Goal: Task Accomplishment & Management: Manage account settings

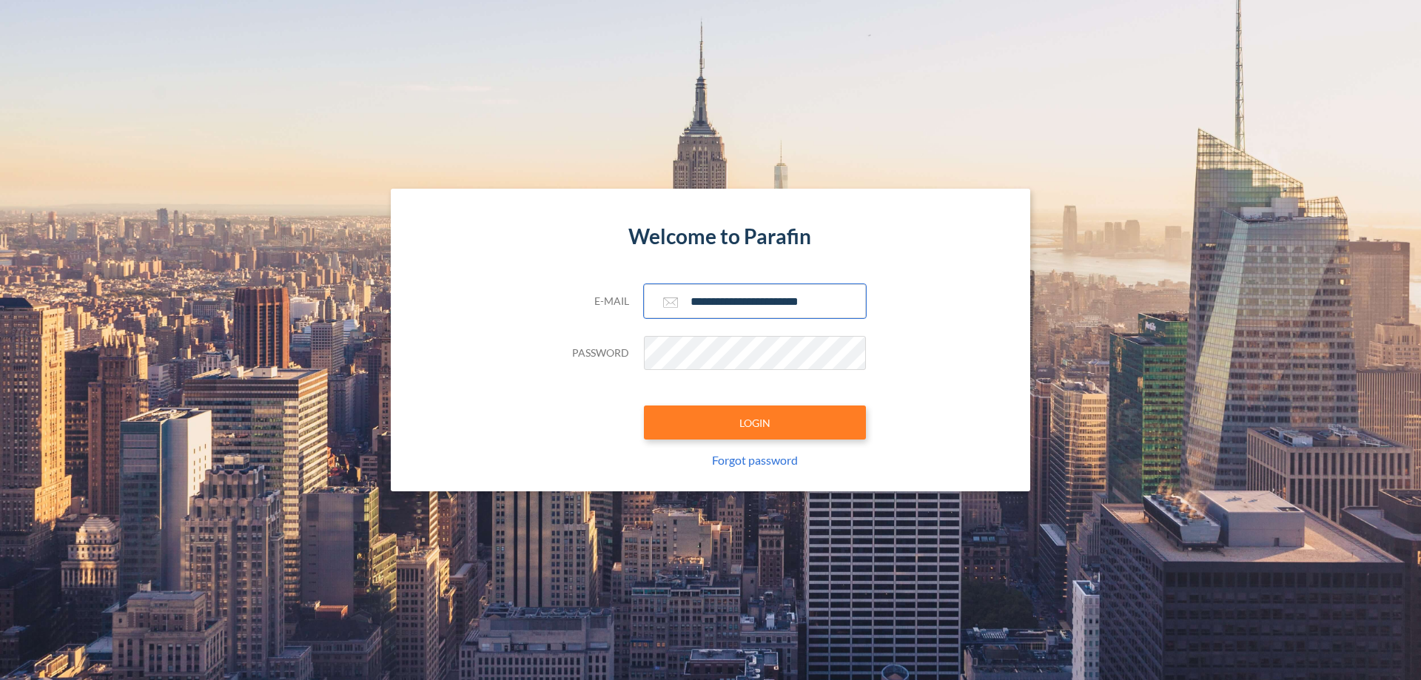
type input "**********"
click at [755, 423] on button "LOGIN" at bounding box center [755, 422] width 222 height 34
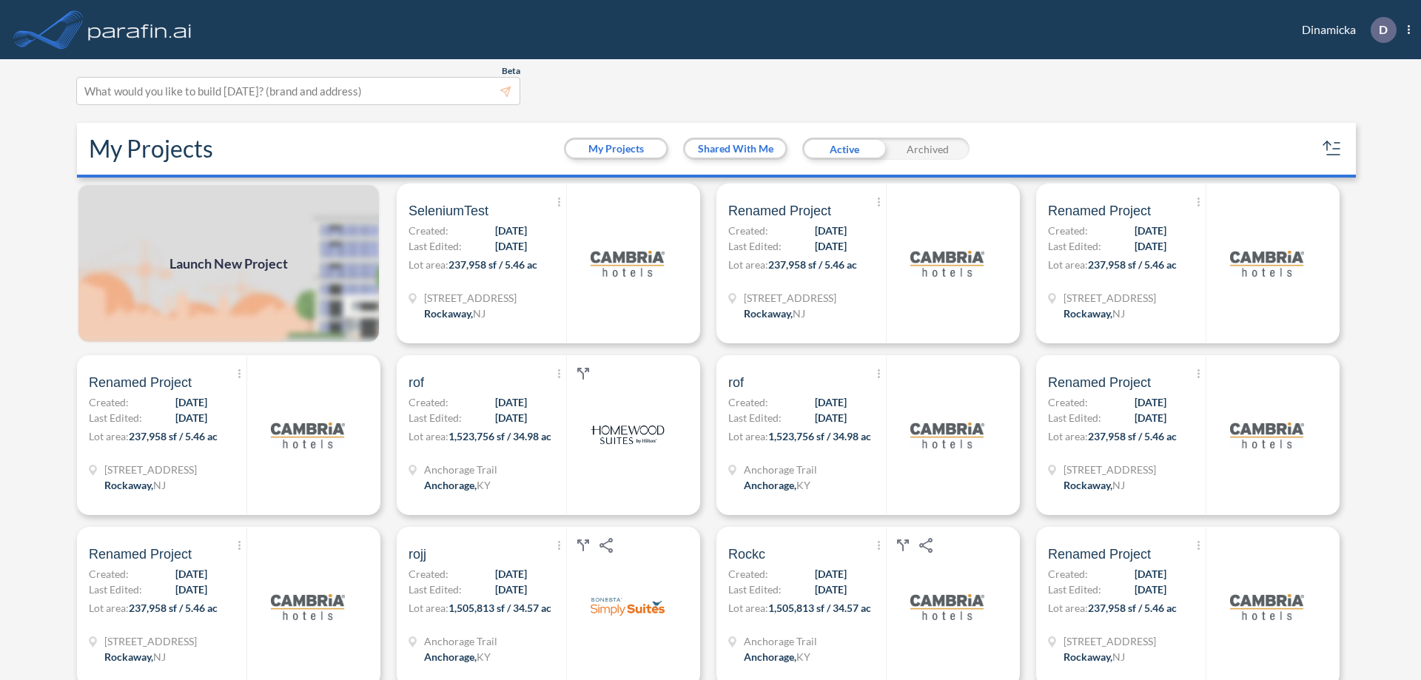
scroll to position [4, 0]
